Goal: Find contact information: Find contact information

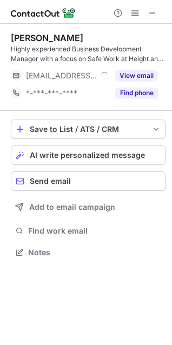
scroll to position [244, 172]
click at [151, 15] on span at bounding box center [152, 13] width 9 height 9
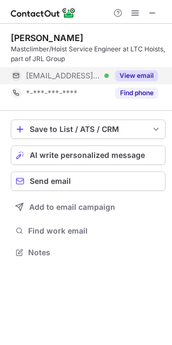
click at [130, 71] on button "View email" at bounding box center [136, 75] width 43 height 11
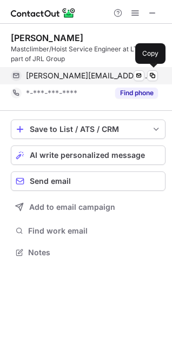
click at [85, 74] on span "[PERSON_NAME][EMAIL_ADDRESS][PERSON_NAME][DOMAIN_NAME]" at bounding box center [88, 76] width 124 height 10
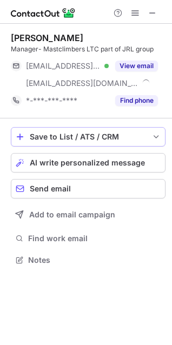
scroll to position [252, 172]
